Goal: Task Accomplishment & Management: Manage account settings

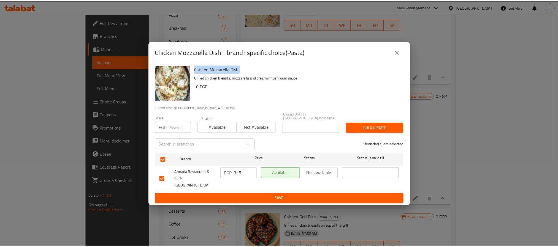
scroll to position [1, 0]
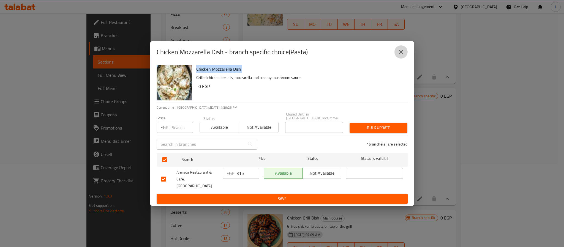
click at [400, 55] on icon "close" at bounding box center [401, 52] width 7 height 7
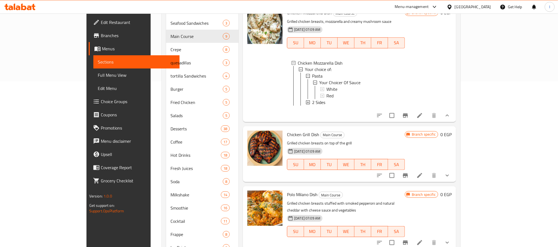
scroll to position [207, 0]
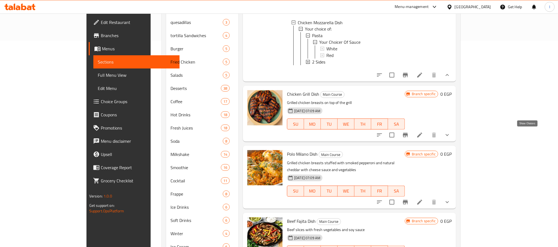
drag, startPoint x: 527, startPoint y: 132, endPoint x: 520, endPoint y: 132, distance: 6.9
click at [450, 132] on icon "show more" at bounding box center [447, 135] width 7 height 7
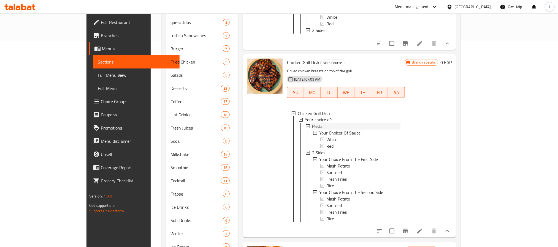
click at [312, 130] on span "Pasta" at bounding box center [317, 126] width 10 height 7
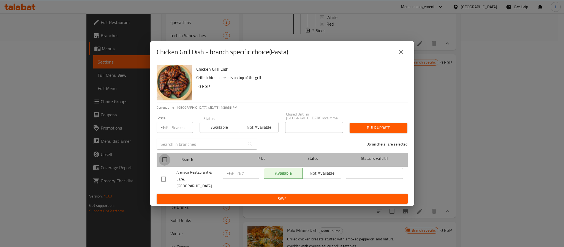
click at [163, 157] on input "checkbox" at bounding box center [165, 160] width 12 height 12
checkbox input "true"
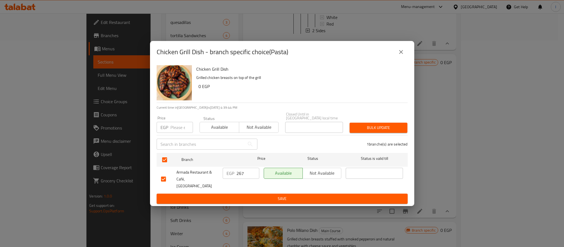
click at [240, 173] on input "267" at bounding box center [248, 173] width 23 height 11
type input "289"
click at [243, 194] on button "Save" at bounding box center [282, 199] width 251 height 10
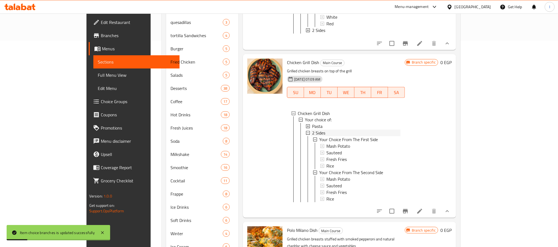
click at [312, 137] on div "2 Sides" at bounding box center [356, 133] width 88 height 7
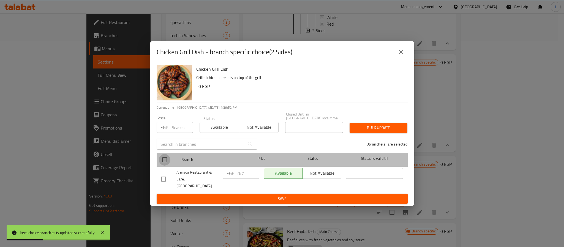
click at [164, 159] on input "checkbox" at bounding box center [165, 160] width 12 height 12
checkbox input "true"
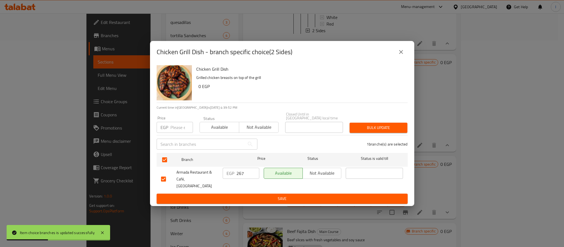
click at [246, 178] on input "267" at bounding box center [248, 173] width 23 height 11
click at [245, 177] on input "267" at bounding box center [248, 173] width 23 height 11
type input "289"
click at [247, 195] on span "Save" at bounding box center [282, 198] width 242 height 7
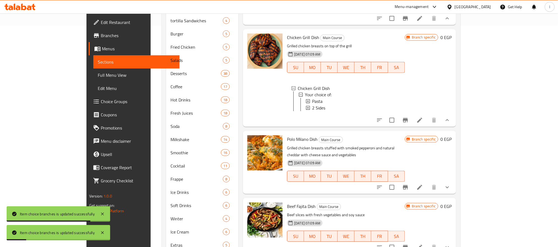
scroll to position [235, 0]
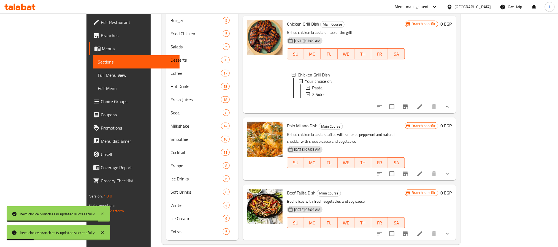
click at [450, 171] on icon "show more" at bounding box center [447, 174] width 7 height 7
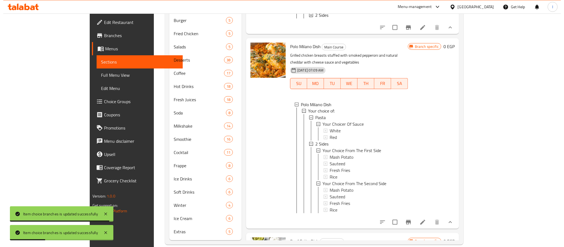
scroll to position [588, 0]
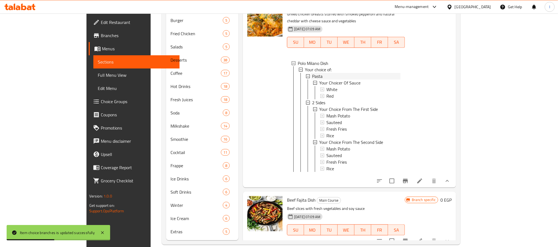
click at [312, 80] on div "Pasta" at bounding box center [356, 76] width 88 height 7
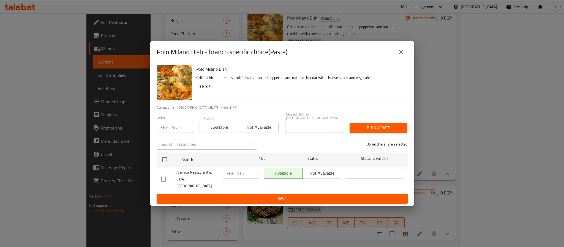
click at [396, 57] on button "close" at bounding box center [401, 51] width 13 height 13
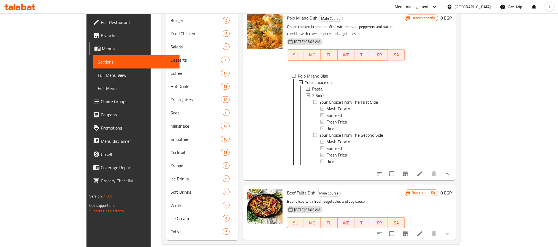
click at [320, 93] on div "Pasta" at bounding box center [356, 89] width 88 height 7
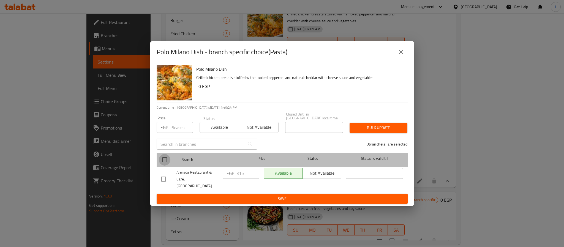
click at [162, 158] on input "checkbox" at bounding box center [165, 160] width 12 height 12
checkbox input "true"
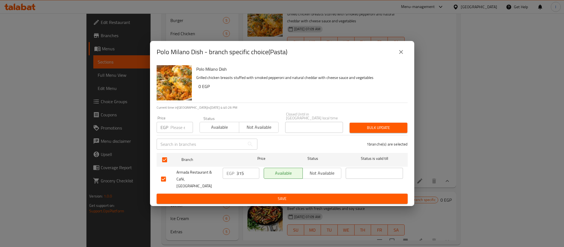
click at [246, 176] on input "315" at bounding box center [248, 173] width 23 height 11
click at [245, 173] on input "248" at bounding box center [248, 173] width 23 height 11
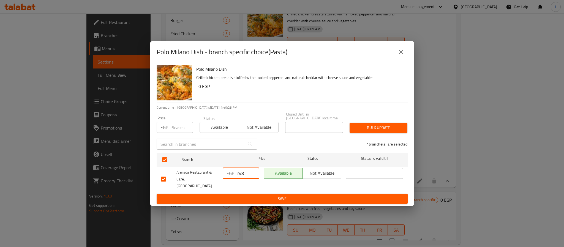
click at [245, 173] on input "248" at bounding box center [248, 173] width 23 height 11
click at [245, 173] on input "348" at bounding box center [248, 173] width 23 height 11
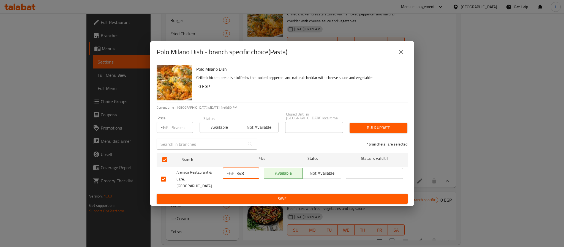
type input "348"
click at [255, 195] on span "Save" at bounding box center [282, 198] width 242 height 7
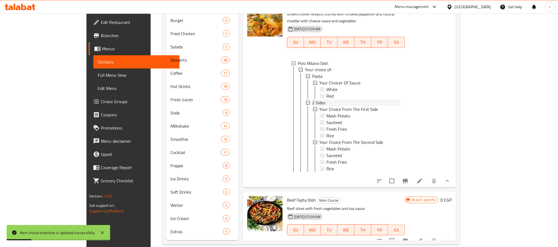
click at [313, 106] on div "2 Sides" at bounding box center [356, 103] width 88 height 7
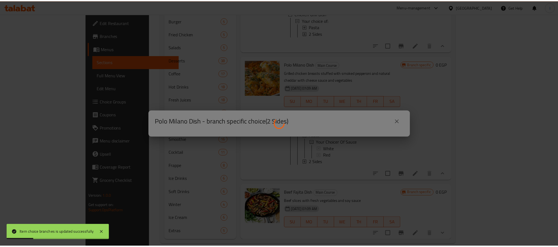
scroll to position [574, 0]
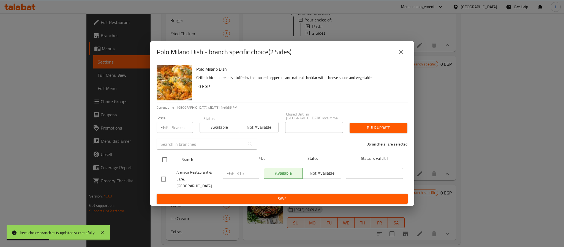
click at [166, 160] on input "checkbox" at bounding box center [165, 160] width 12 height 12
checkbox input "true"
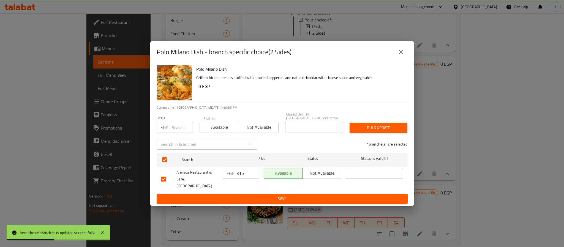
click at [246, 175] on input "315" at bounding box center [248, 173] width 23 height 11
paste input "48"
type input "348"
click at [255, 195] on span "Save" at bounding box center [282, 198] width 242 height 7
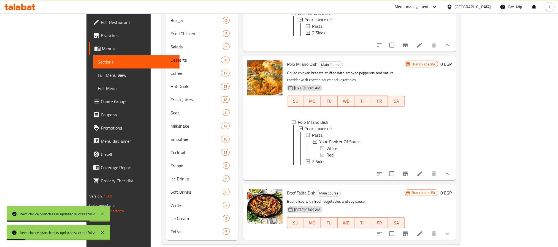
scroll to position [1, 0]
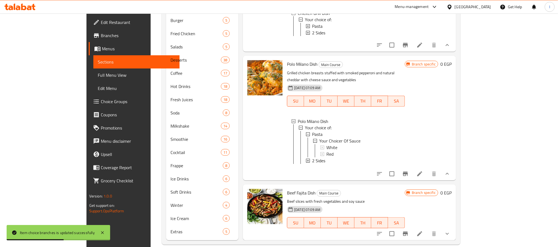
drag, startPoint x: 524, startPoint y: 229, endPoint x: 514, endPoint y: 221, distance: 13.1
click at [454, 229] on button "show more" at bounding box center [447, 233] width 13 height 13
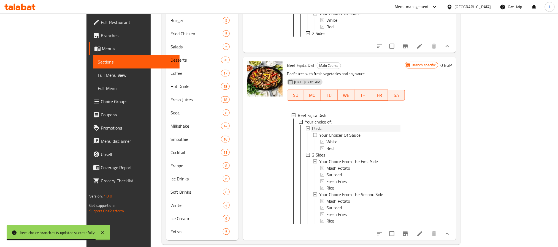
click at [312, 125] on span "Pasta" at bounding box center [317, 128] width 10 height 7
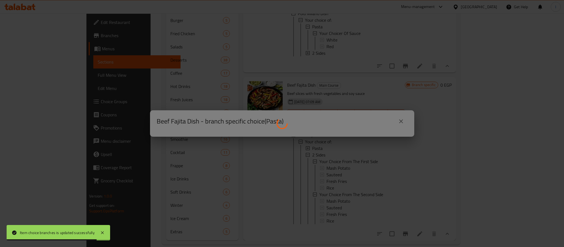
scroll to position [688, 0]
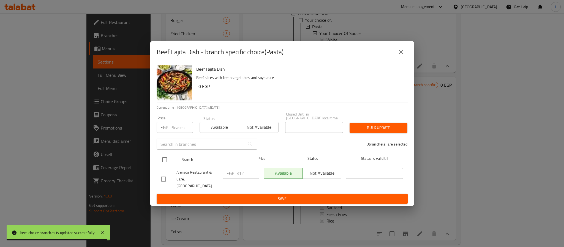
click at [167, 160] on input "checkbox" at bounding box center [165, 160] width 12 height 12
checkbox input "true"
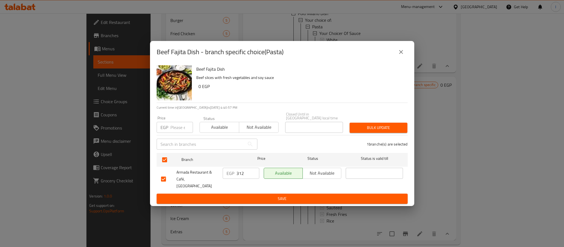
click at [240, 174] on input "312" at bounding box center [248, 173] width 23 height 11
type input "420"
click at [250, 195] on span "Save" at bounding box center [282, 198] width 242 height 7
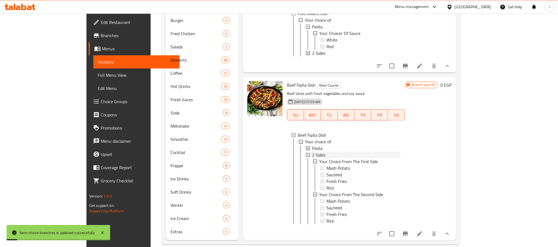
click at [312, 152] on div "2 Sides" at bounding box center [356, 155] width 88 height 7
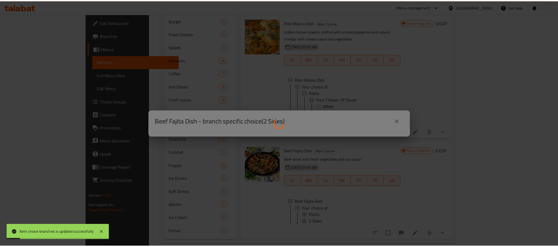
scroll to position [621, 0]
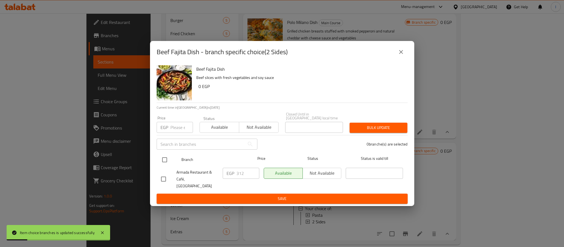
click at [165, 159] on input "checkbox" at bounding box center [165, 160] width 12 height 12
checkbox input "true"
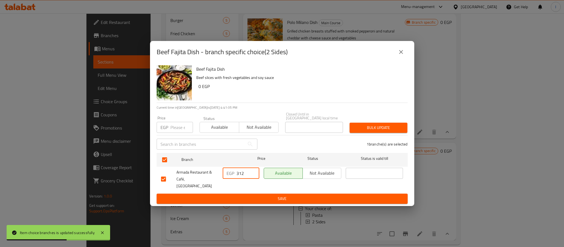
click at [244, 177] on input "312" at bounding box center [248, 173] width 23 height 11
type input "420"
click at [251, 195] on span "Save" at bounding box center [282, 198] width 242 height 7
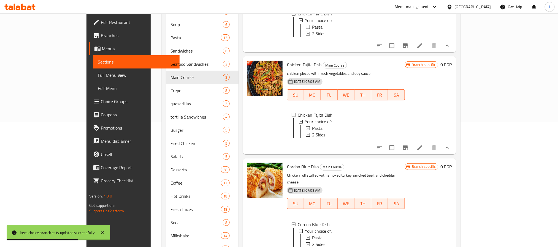
scroll to position [0, 0]
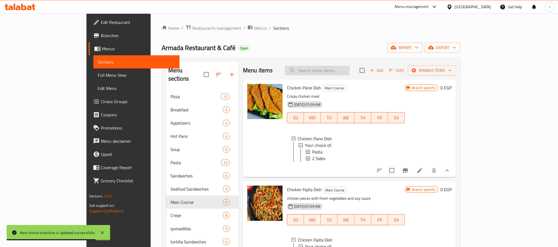
click at [334, 69] on input "search" at bounding box center [317, 71] width 65 height 10
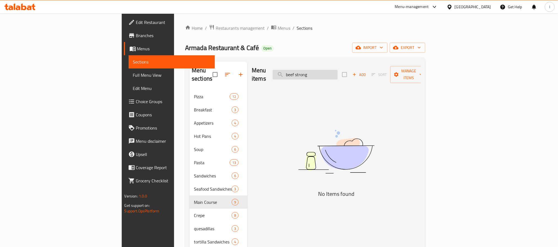
click at [338, 70] on input "beef strong" at bounding box center [305, 75] width 65 height 10
type input "off"
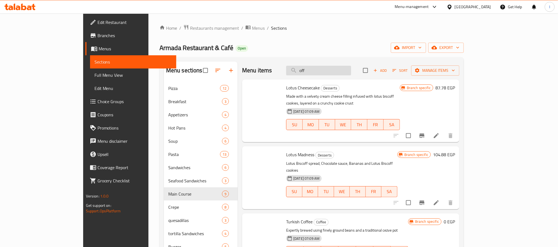
click at [342, 69] on input "off" at bounding box center [318, 71] width 65 height 10
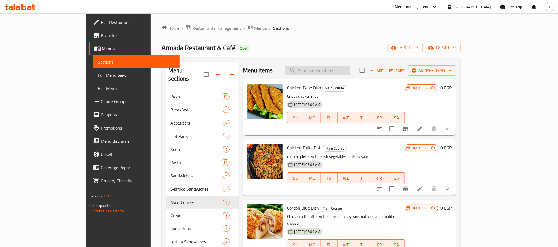
click at [345, 74] on input "search" at bounding box center [317, 71] width 65 height 10
type input "boom"
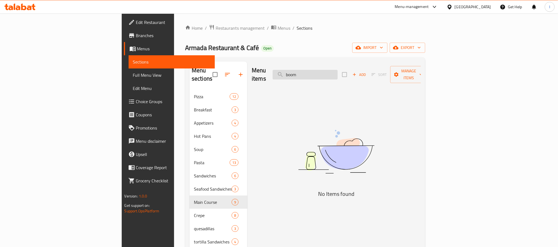
click at [338, 74] on input "boom" at bounding box center [305, 75] width 65 height 10
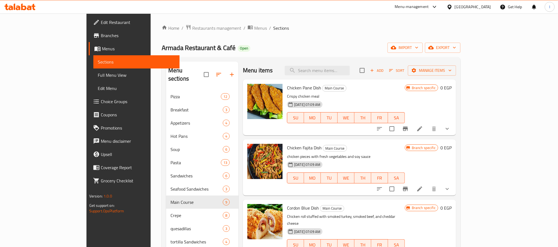
click at [243, 44] on div "Armada Restaurant & Café Open import export" at bounding box center [311, 48] width 299 height 10
click at [226, 51] on div "Armada Restaurant & Café Open import export" at bounding box center [311, 48] width 299 height 10
click at [192, 28] on span "Restaurants management" at bounding box center [216, 28] width 49 height 7
